Goal: Information Seeking & Learning: Learn about a topic

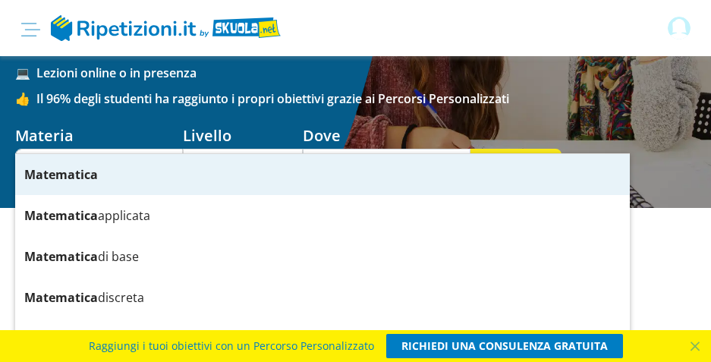
click at [118, 181] on div "Matematica" at bounding box center [322, 174] width 614 height 41
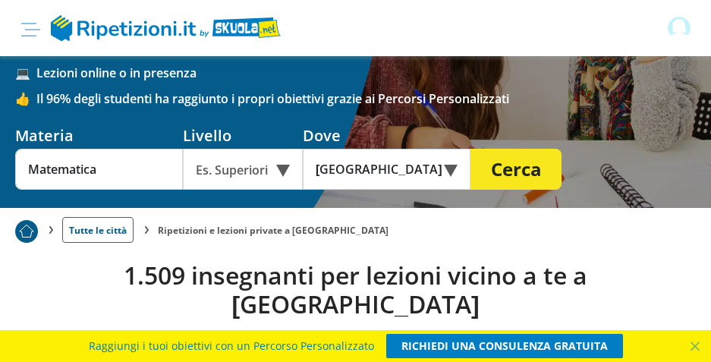
type input "Matematica"
click at [281, 149] on div "Es. Superiori" at bounding box center [243, 169] width 120 height 41
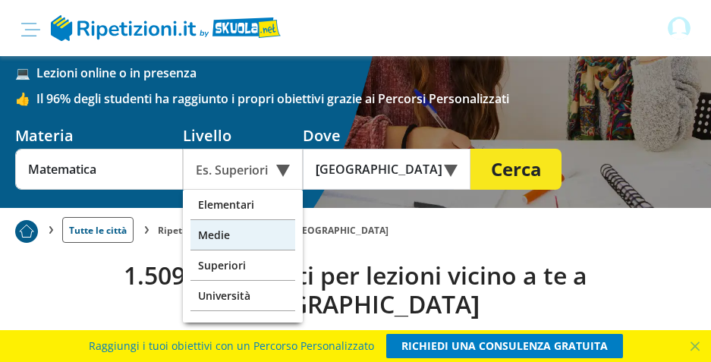
click at [224, 220] on div "Medie" at bounding box center [242, 235] width 105 height 30
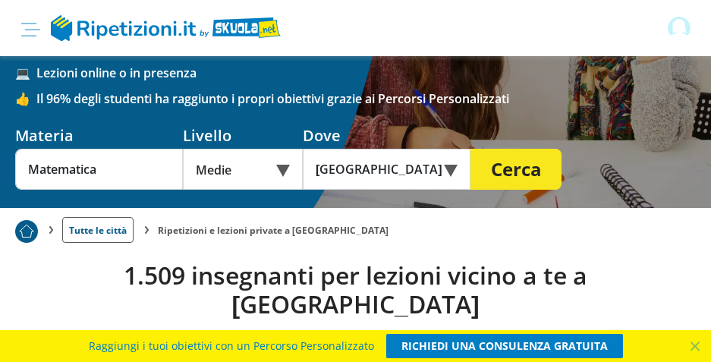
click at [521, 149] on button "Cerca" at bounding box center [515, 169] width 91 height 41
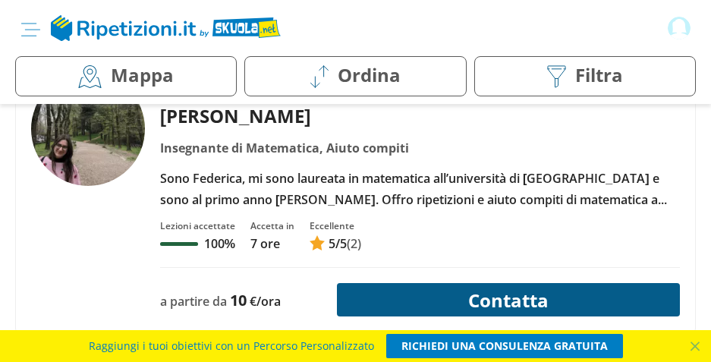
scroll to position [455, 0]
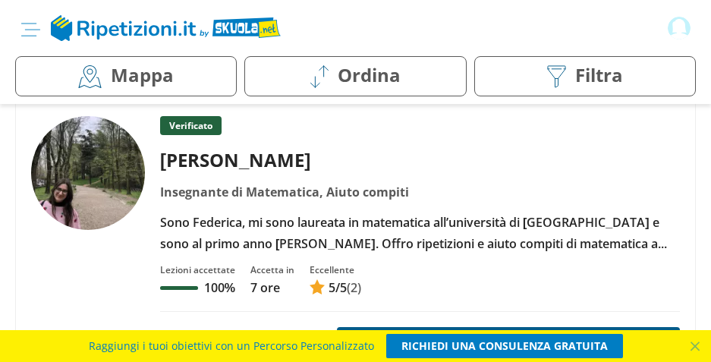
click at [275, 195] on div "Insegnante di Matematica, Aiuto compiti" at bounding box center [420, 191] width 531 height 21
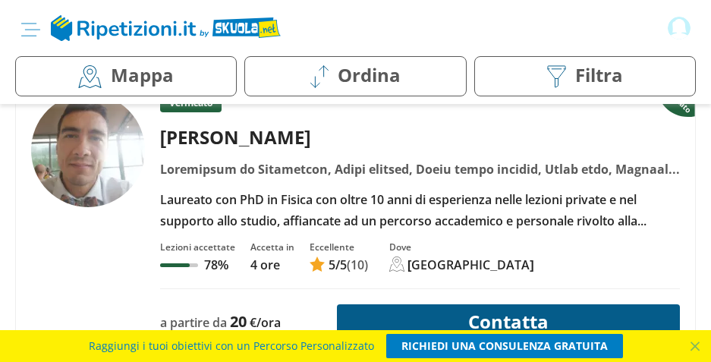
scroll to position [1062, 0]
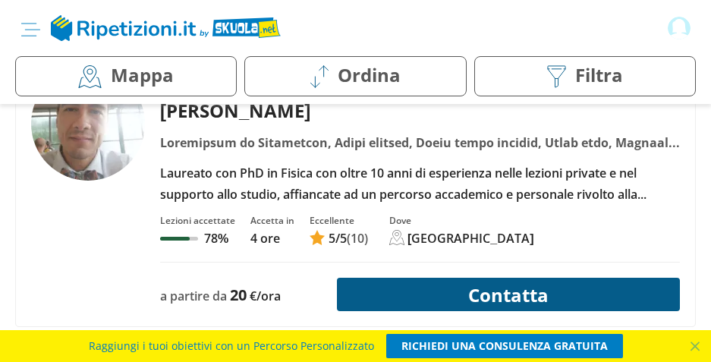
click at [228, 168] on div "Laureato con PhD in Fisica con oltre 10 anni di esperienza nelle lezioni privat…" at bounding box center [420, 183] width 531 height 42
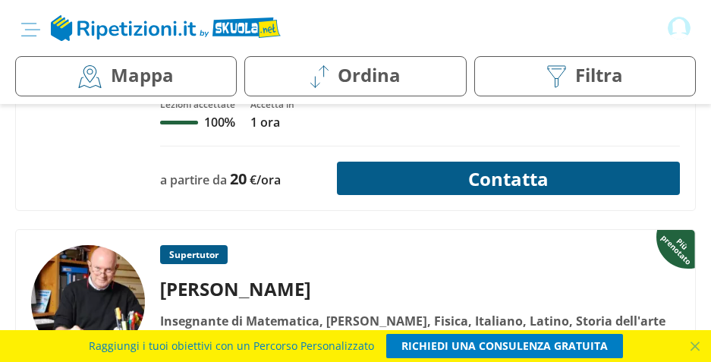
scroll to position [1365, 0]
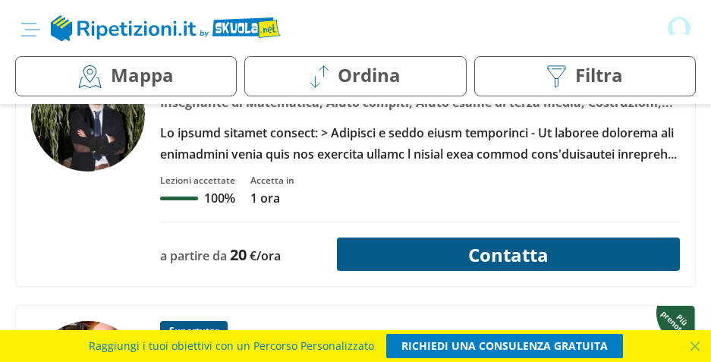
click at [281, 149] on div at bounding box center [420, 143] width 531 height 42
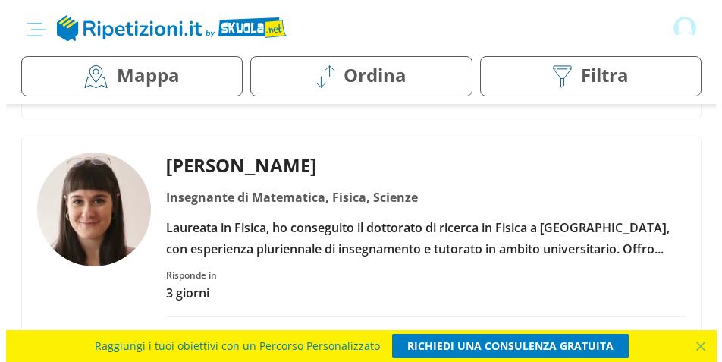
scroll to position [2730, 0]
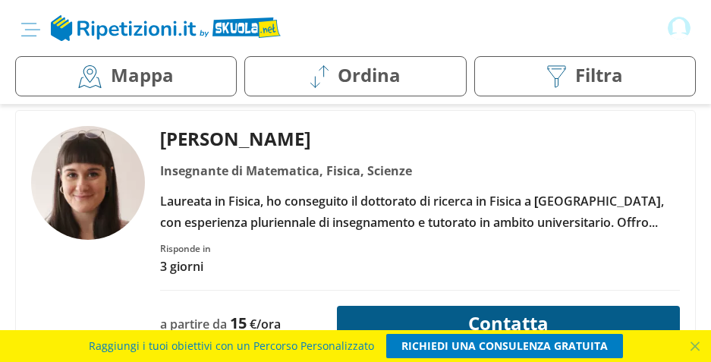
click at [559, 74] on img at bounding box center [556, 77] width 18 height 23
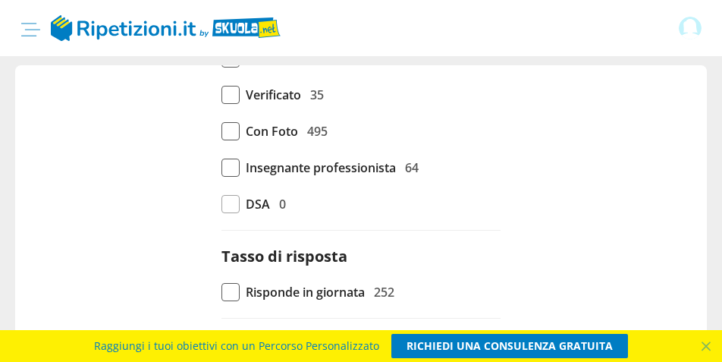
scroll to position [683, 0]
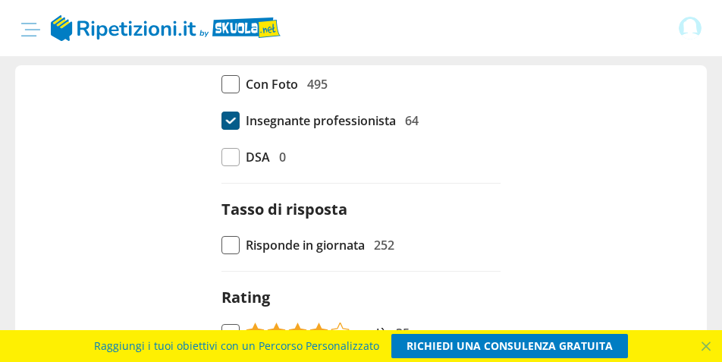
click at [229, 121] on span at bounding box center [230, 120] width 18 height 18
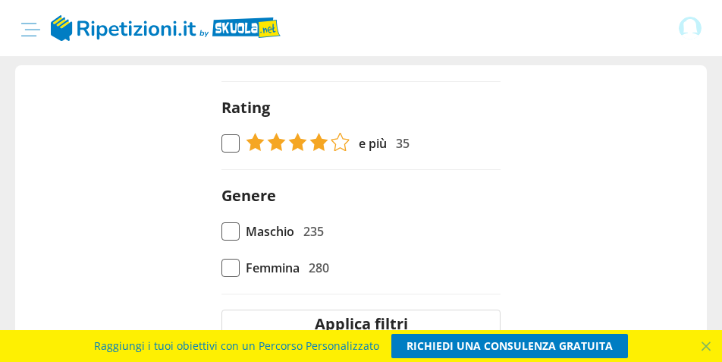
scroll to position [878, 0]
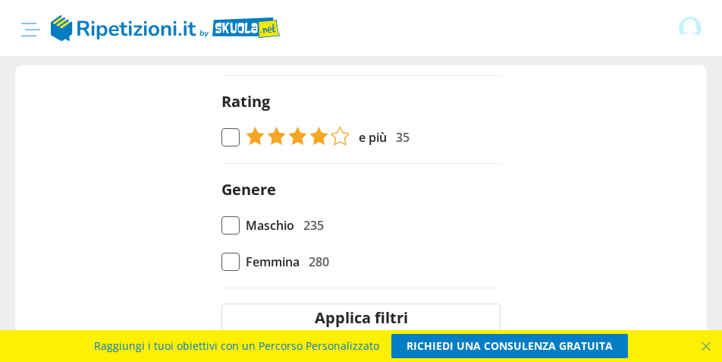
click at [384, 313] on button "Applica filtri" at bounding box center [360, 317] width 279 height 28
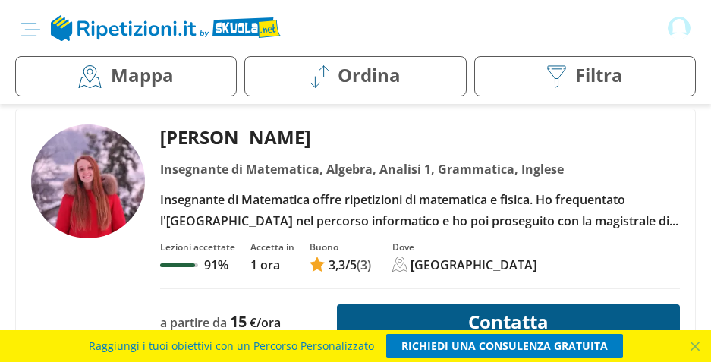
scroll to position [683, 0]
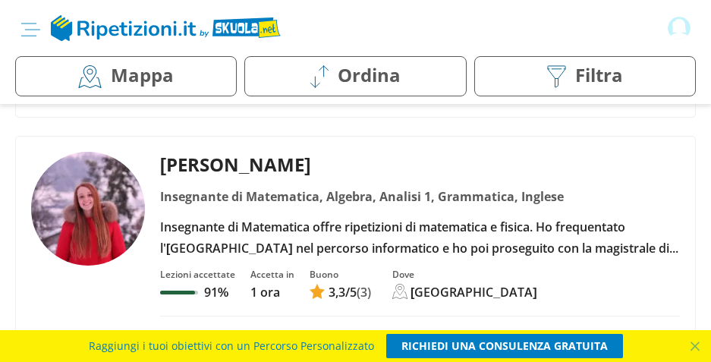
click at [256, 223] on div "Insegnante di Matematica offre ripetizioni di matematica e fisica. Ho frequenta…" at bounding box center [420, 237] width 531 height 42
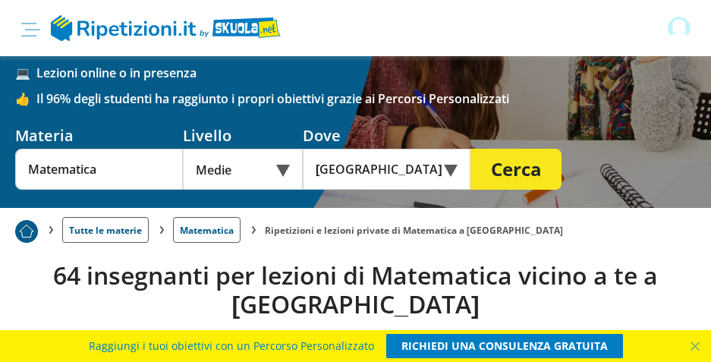
scroll to position [0, 0]
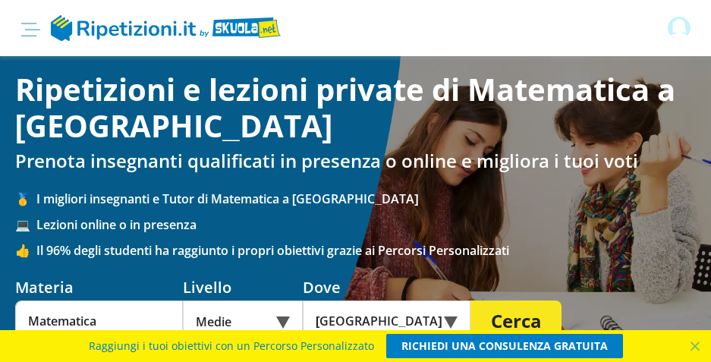
click at [670, 27] on img at bounding box center [678, 28] width 23 height 23
click at [0, 0] on input "checkbox" at bounding box center [0, 0] width 0 height 0
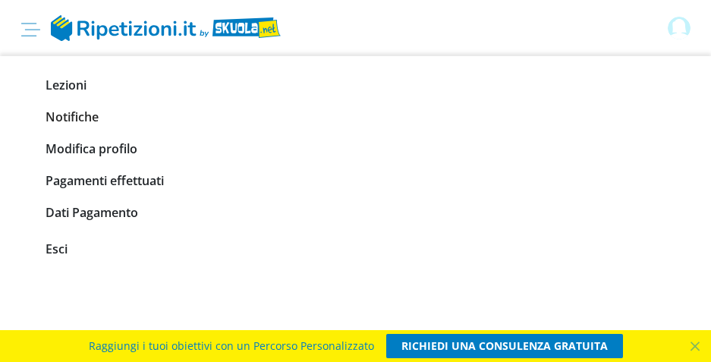
click at [66, 112] on link "Notifiche" at bounding box center [356, 116] width 620 height 21
